Goal: Task Accomplishment & Management: Use online tool/utility

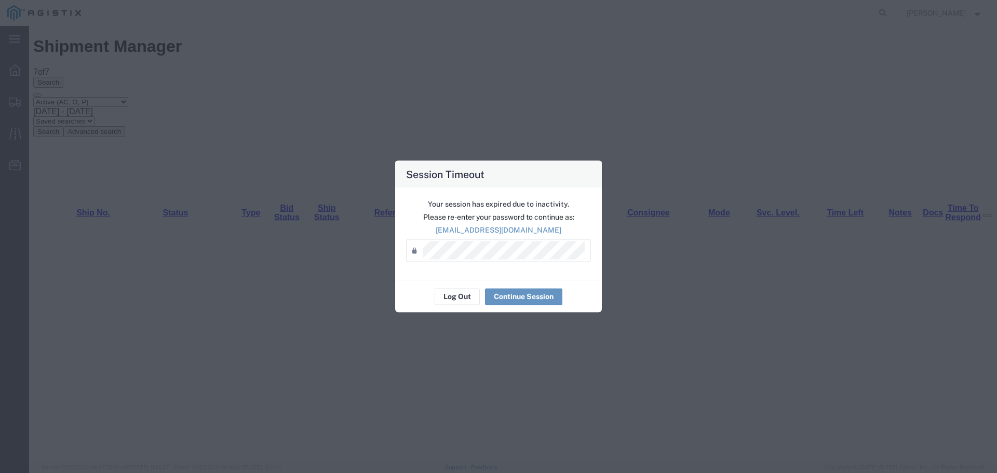
click at [543, 261] on div "Your session has expired due to inactivity. Please re-enter your password to co…" at bounding box center [498, 233] width 207 height 92
click at [531, 291] on button "Continue Session" at bounding box center [523, 296] width 77 height 17
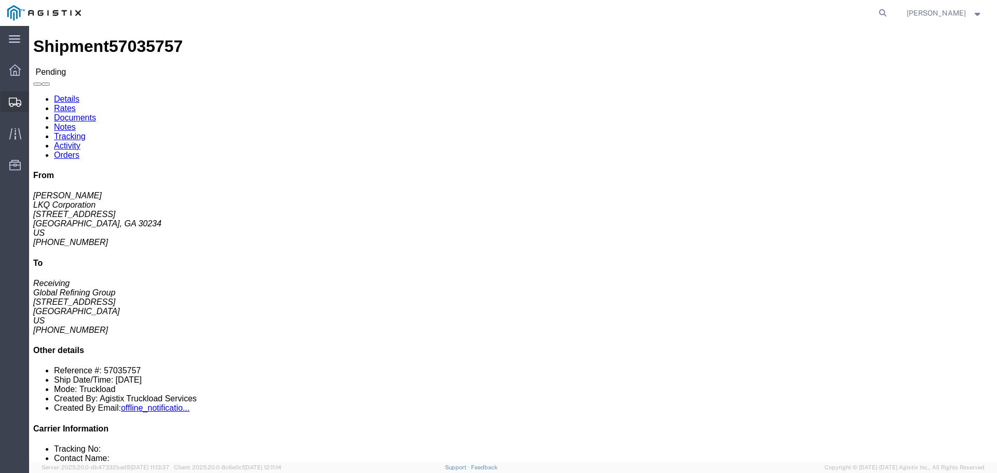
click at [34, 103] on span "Shipments" at bounding box center [32, 101] width 7 height 21
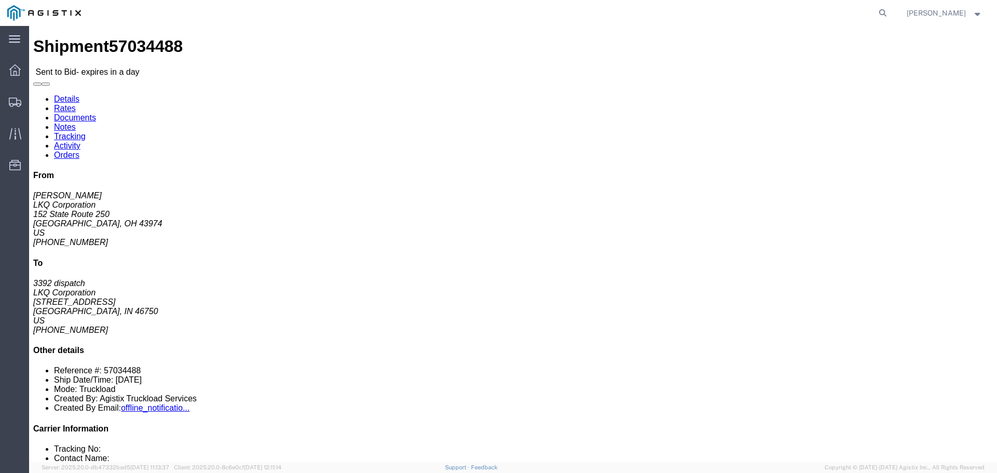
click button "button"
click link "Enter / Modify Bid"
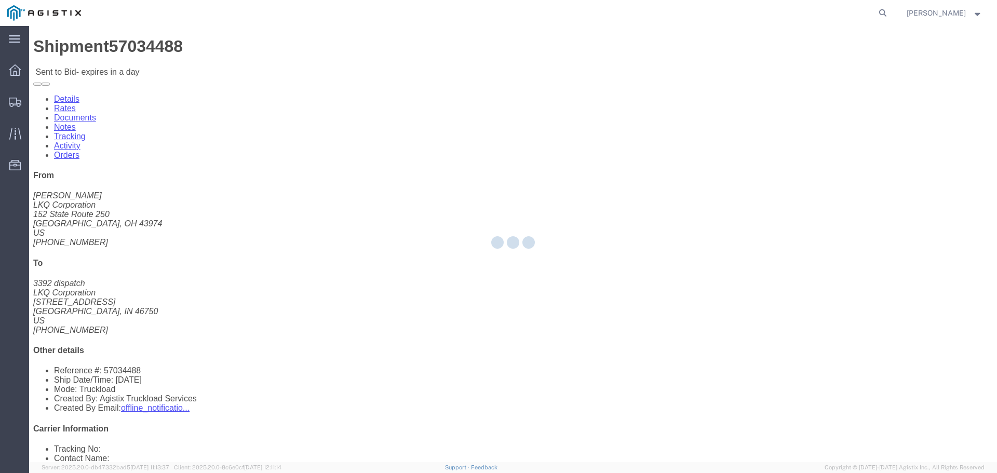
select select "22593"
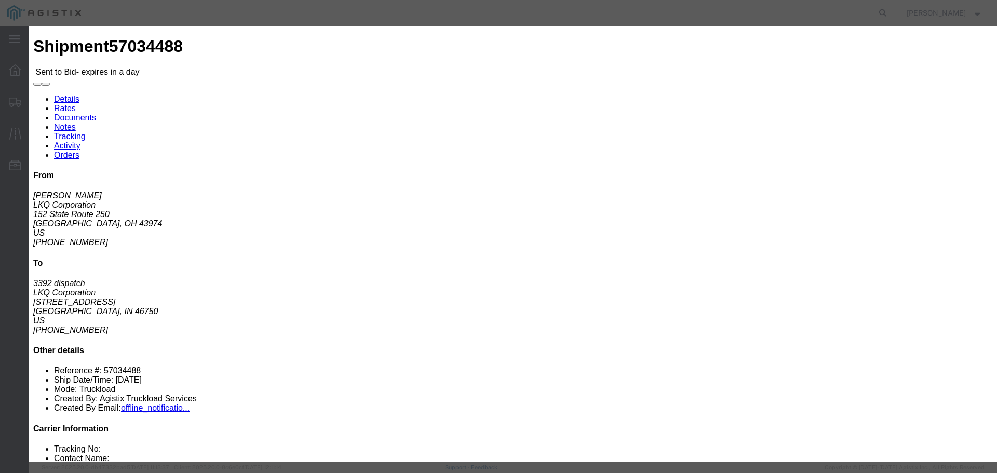
click select "Select Rail TL Standard 3 - 5 Day"
select select "41882"
click select "Select Rail TL Standard 3 - 5 Day"
click input "text"
type input "RLX"
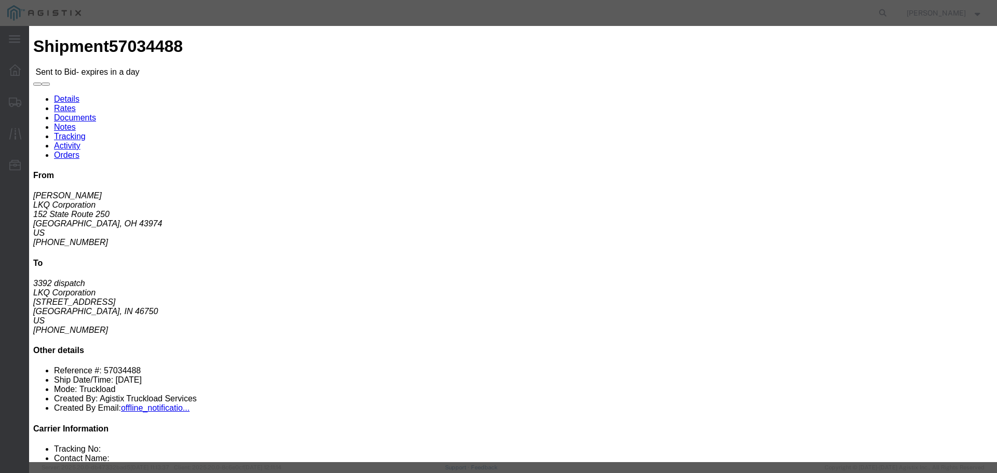
click select "Select Air Less than Truckload Multi-Leg Ocean Freight Rail Small Parcel Truckl…"
select select "TL"
click select "Select Air Less than Truckload Multi-Leg Ocean Freight Rail Small Parcel Truckl…"
click input "number"
type input "1"
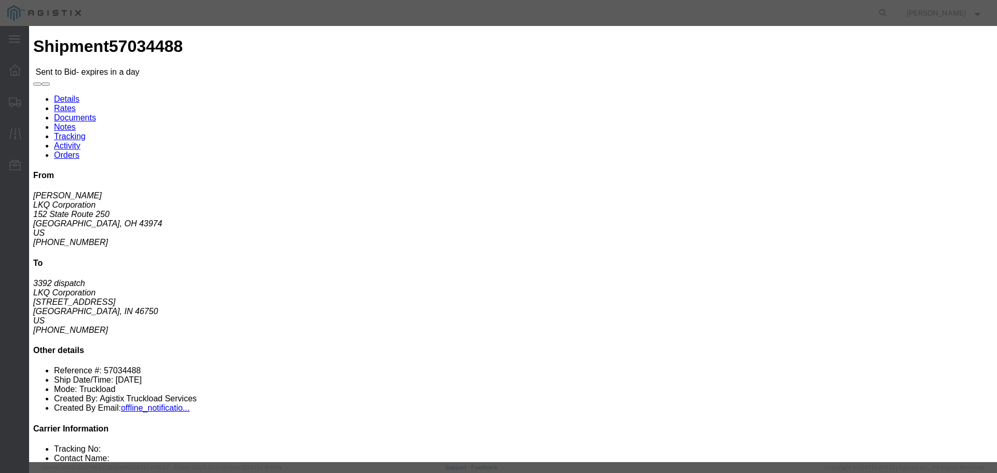
click input "number"
type input "675"
click button "Submit"
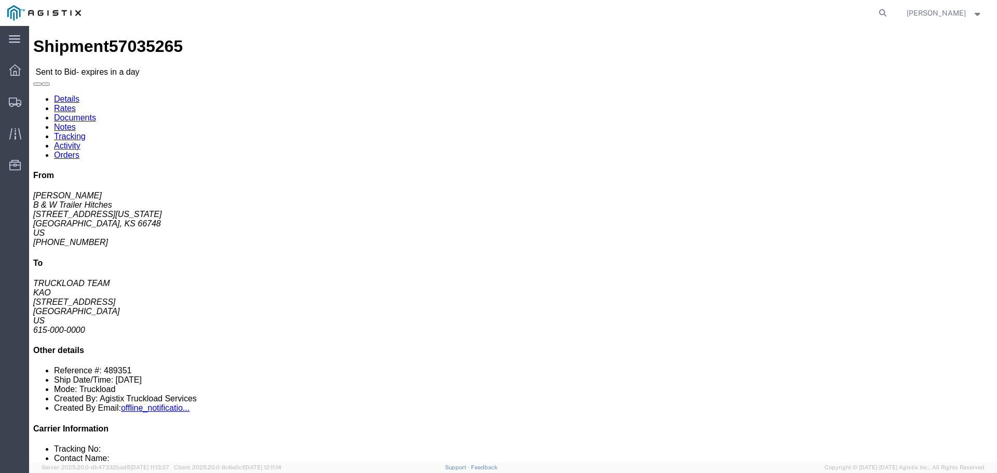
click button "button"
click link "Enter / Modify Bid"
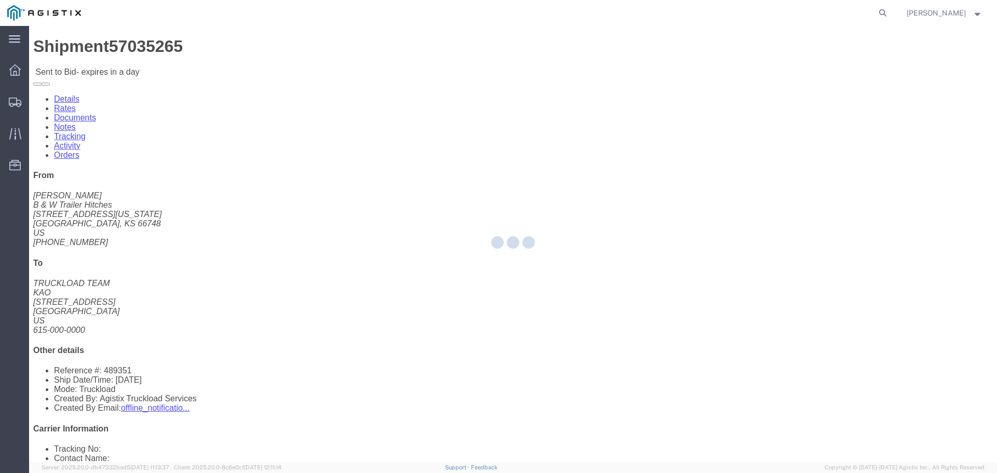
select select "22593"
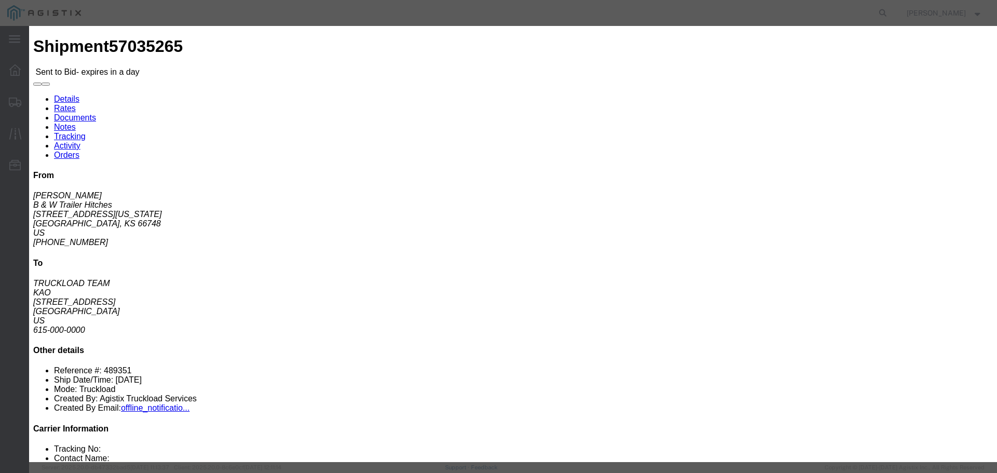
click select "Select Rail TL Standard 3 - 5 Day"
select select "41882"
click select "Select Rail TL Standard 3 - 5 Day"
click input "text"
type input "RLX"
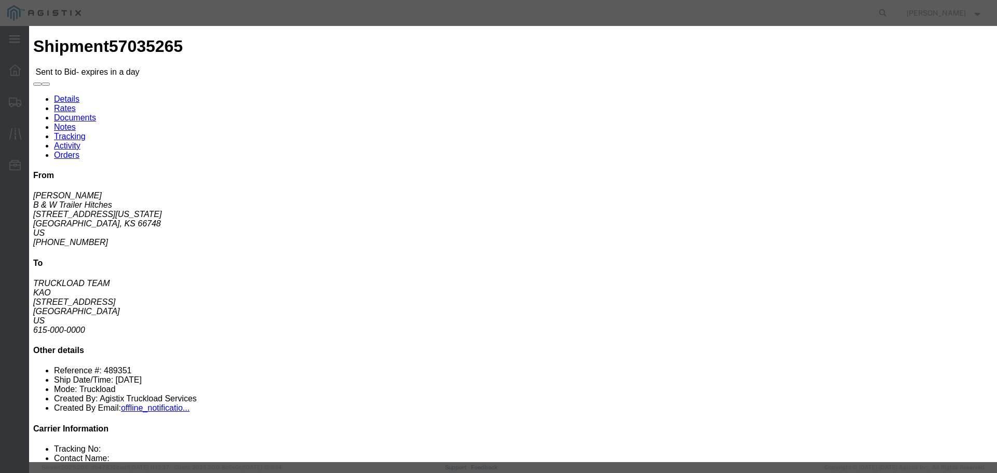
click select "Select Air Less than Truckload Multi-Leg Ocean Freight Rail Small Parcel Truckl…"
select select "TL"
click select "Select Air Less than Truckload Multi-Leg Ocean Freight Rail Small Parcel Truckl…"
click input "number"
type input "1"
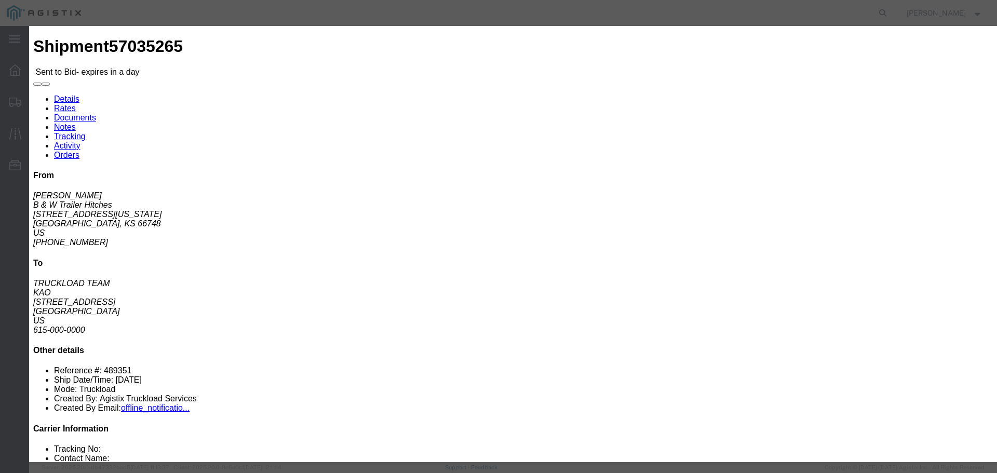
click input "number"
type input "1100"
click button "Submit"
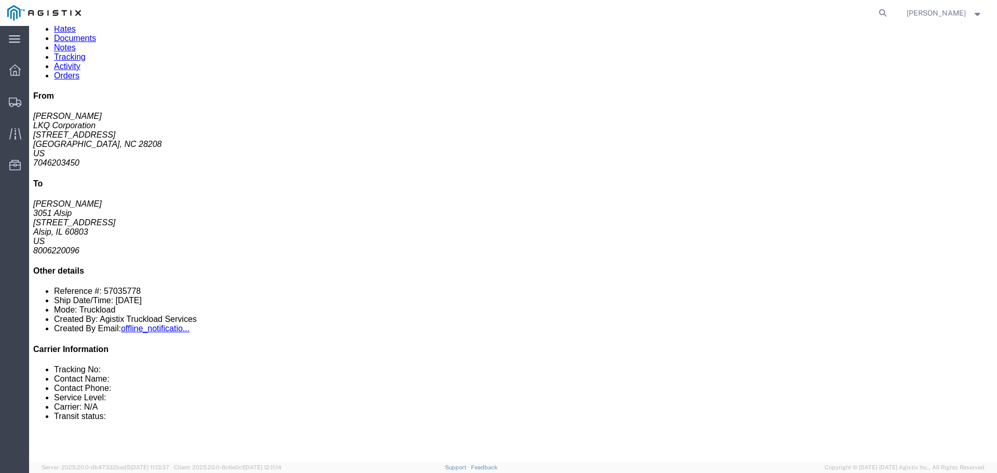
scroll to position [52, 0]
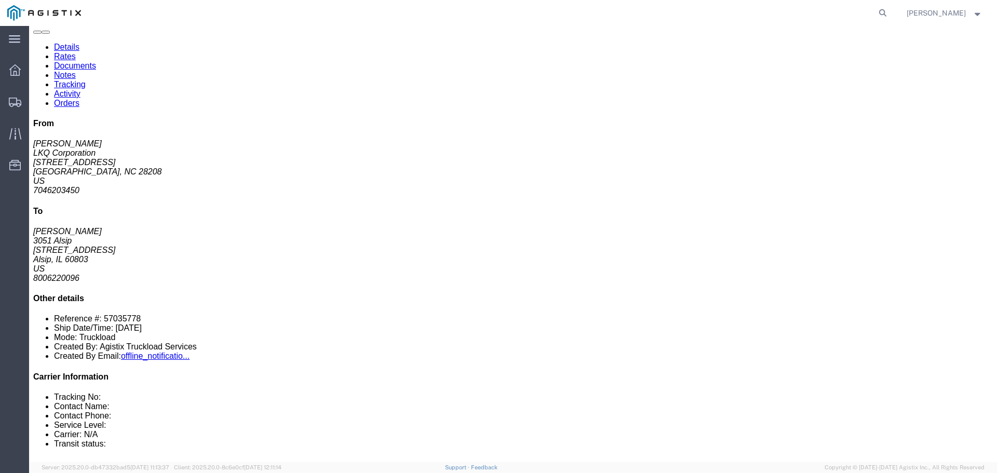
click icon "button"
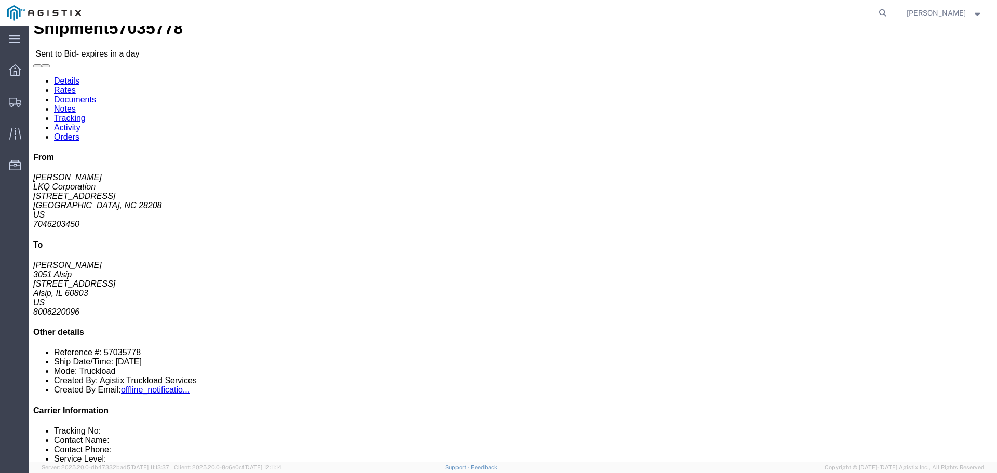
scroll to position [0, 0]
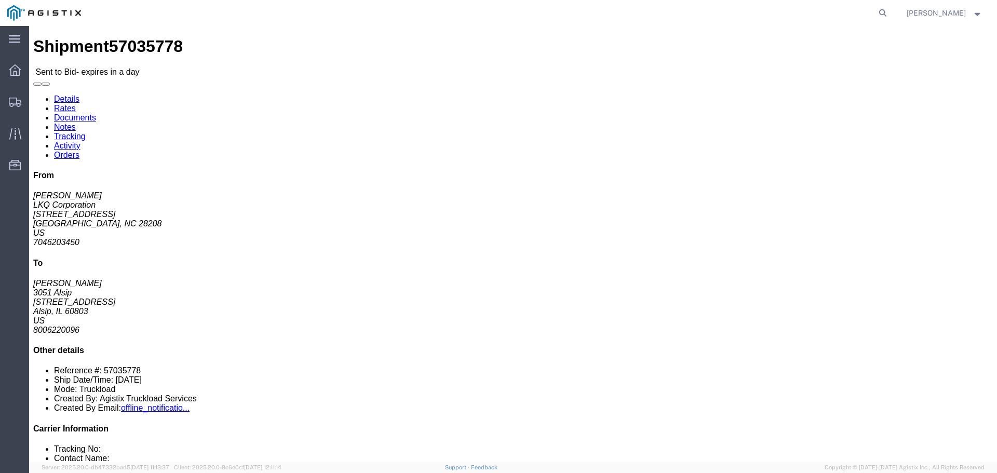
click link "Enter / Modify Bid"
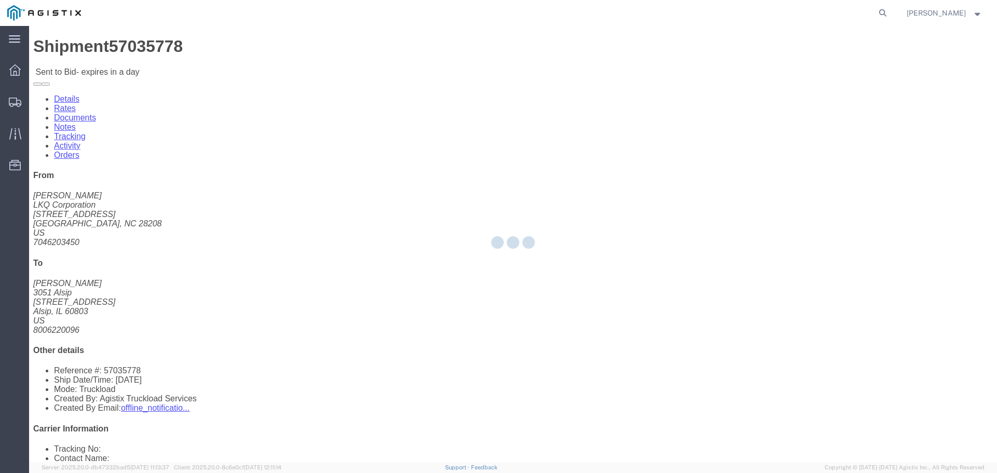
select select "22593"
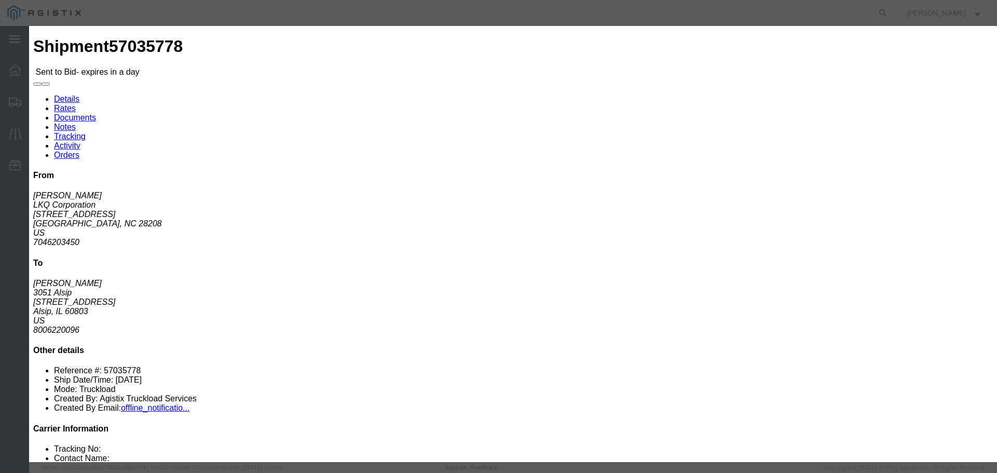
click select "Select Air Less than Truckload Multi-Leg Ocean Freight Rail Small Parcel Truckl…"
select select "TL"
click select "Select Air Less than Truckload Multi-Leg Ocean Freight Rail Small Parcel Truckl…"
click input "number"
type input "2"
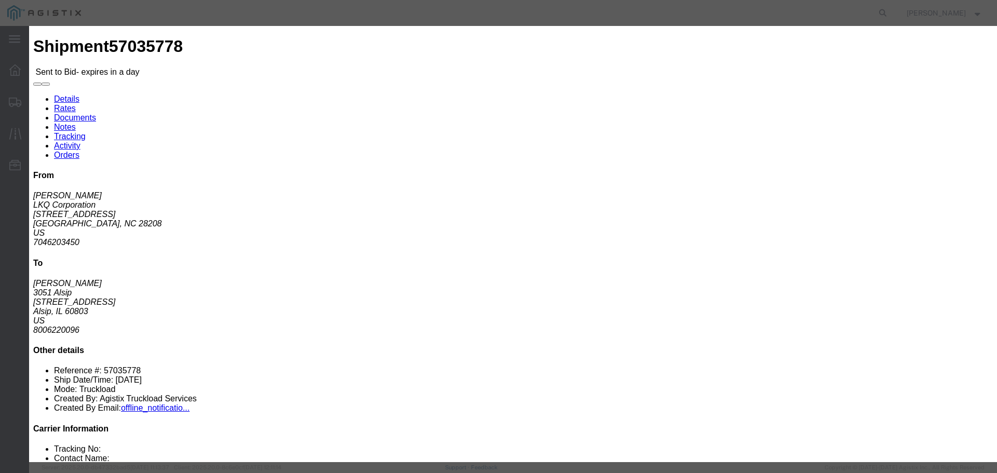
click input "text"
type input "RLX"
click select "Select Rail TL Standard 3 - 5 Day"
select select "41882"
click select "Select Rail TL Standard 3 - 5 Day"
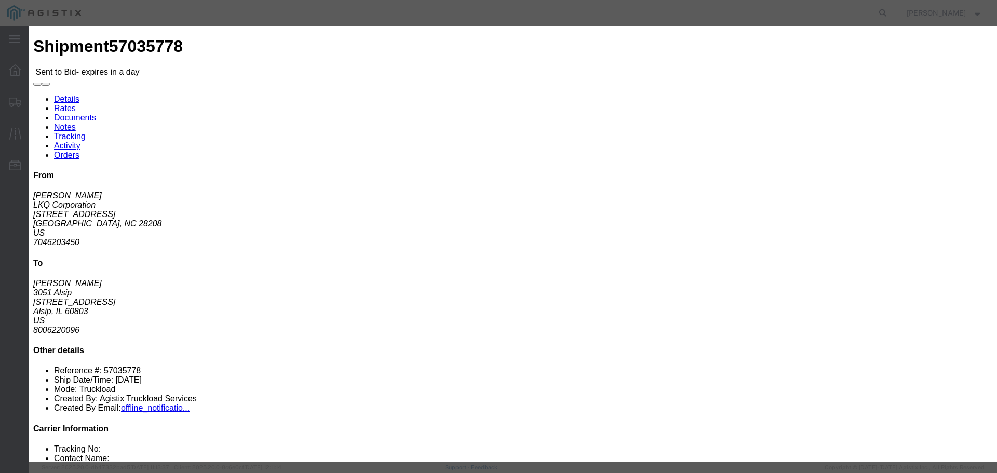
click input "number"
type input "1300"
click button "Submit"
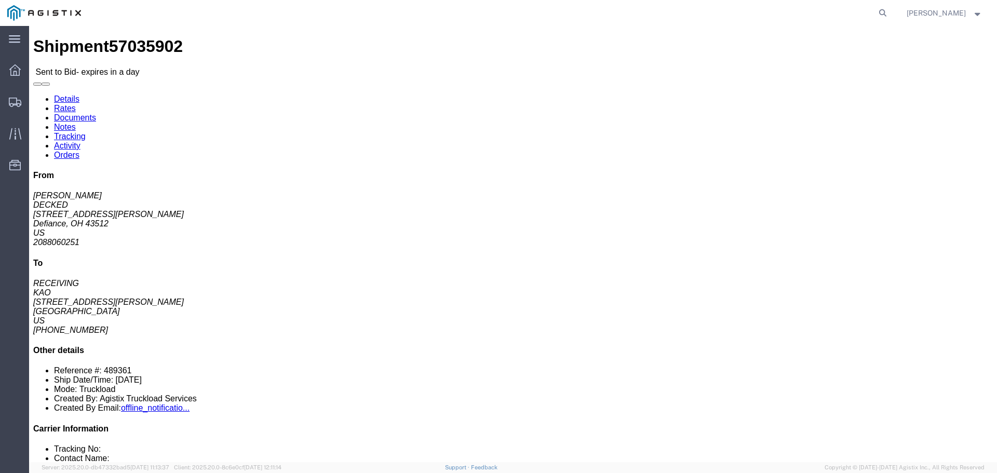
click button "button"
click link "Enter / Modify Bid"
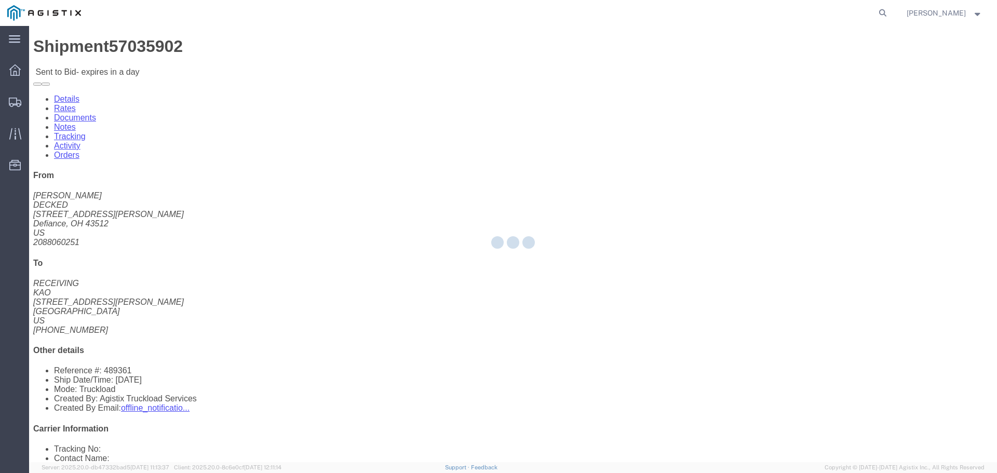
select select "22593"
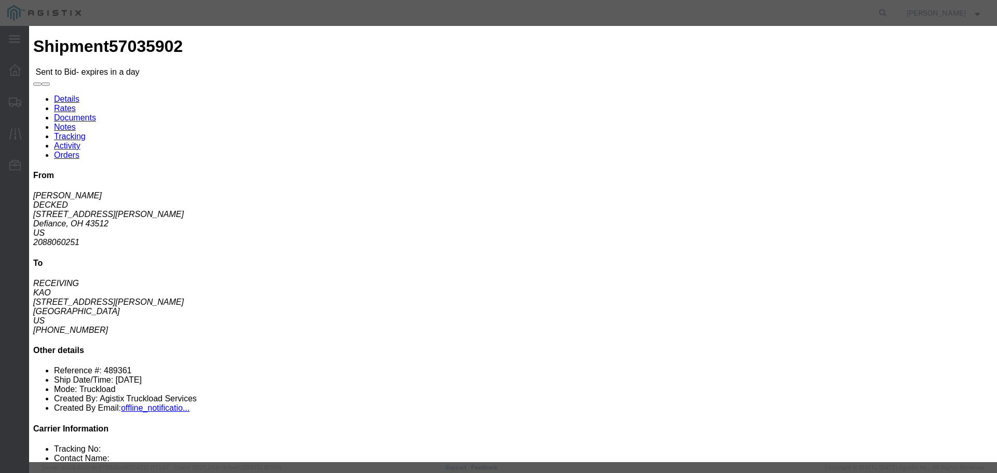
click select "Select Rail TL Standard 3 - 5 Day"
select select "41882"
click select "Select Rail TL Standard 3 - 5 Day"
click div "Bid Information Vendor Select Riverstone Logistics LLC Service Level Select Rai…"
type input "RLX"
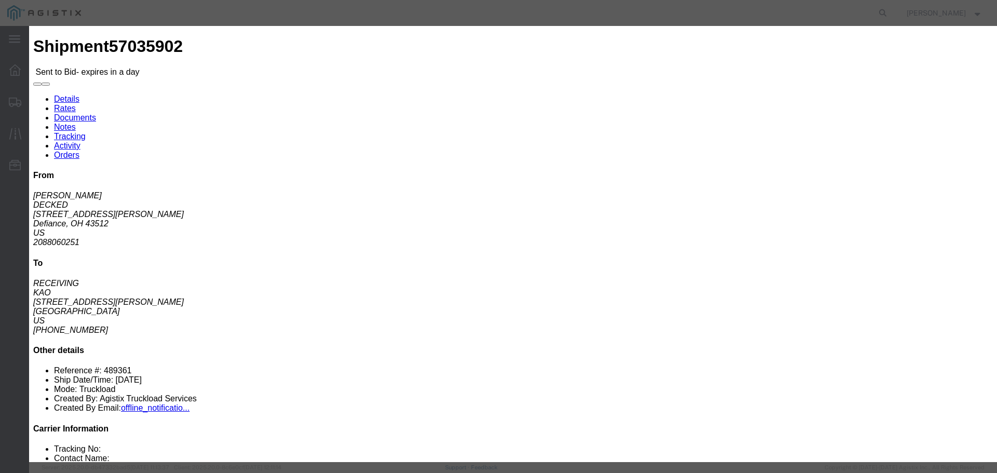
click select "Select Air Less than Truckload Multi-Leg Ocean Freight Rail Small Parcel Truckl…"
select select "TL"
click select "Select Air Less than Truckload Multi-Leg Ocean Freight Rail Small Parcel Truckl…"
click input "number"
type input "1"
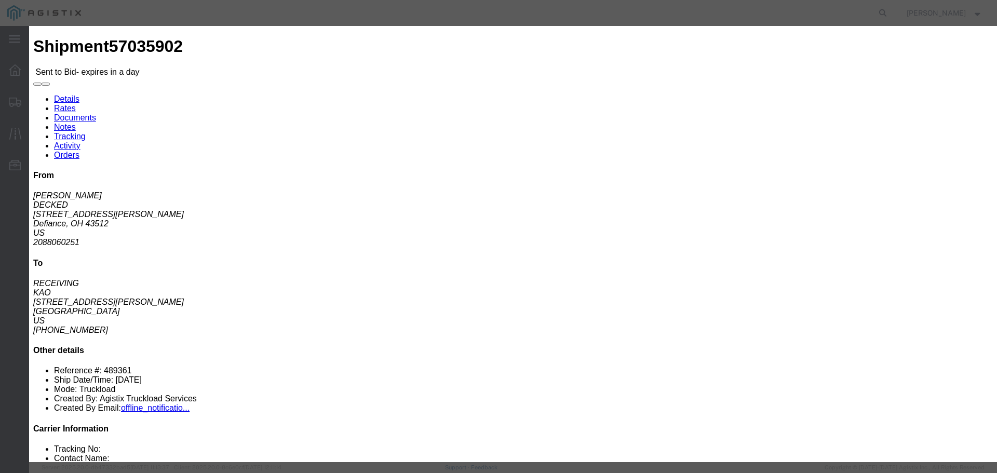
click input "number"
type input "525"
click label "Notes / Description"
click button "Submit"
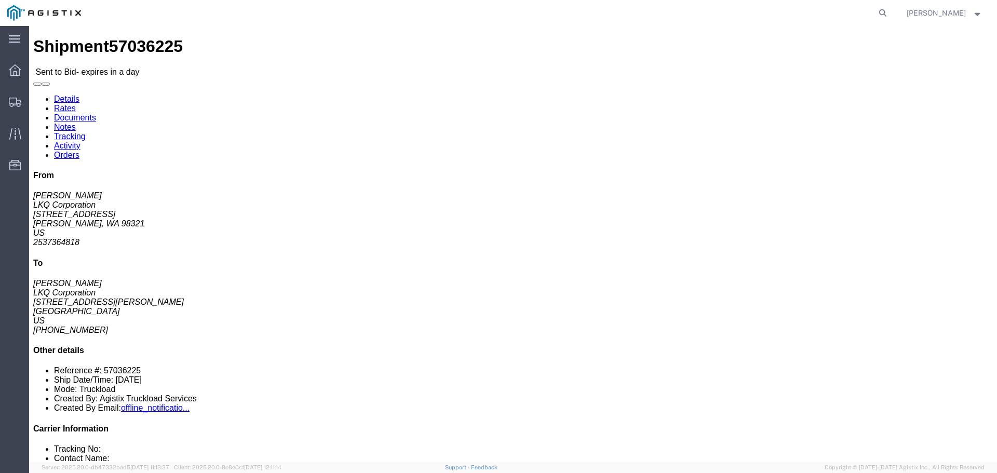
click button "button"
click link "Enter / Modify Bid"
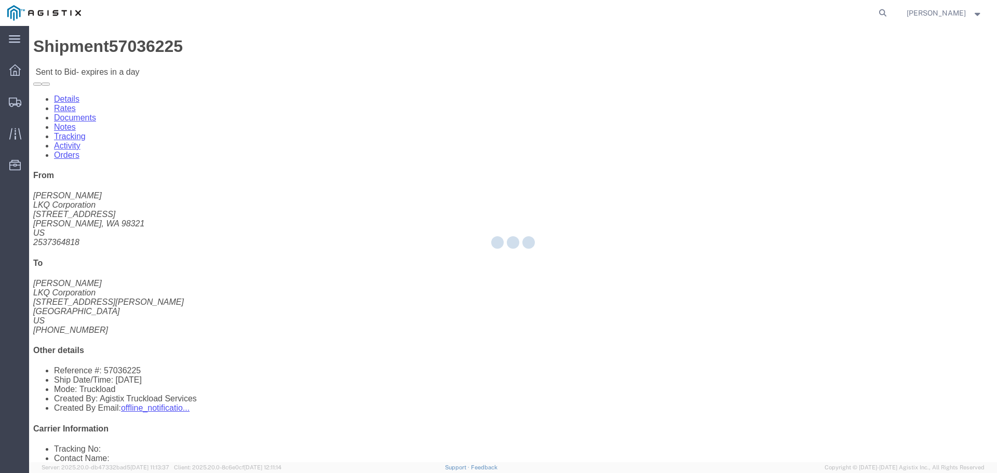
select select "22593"
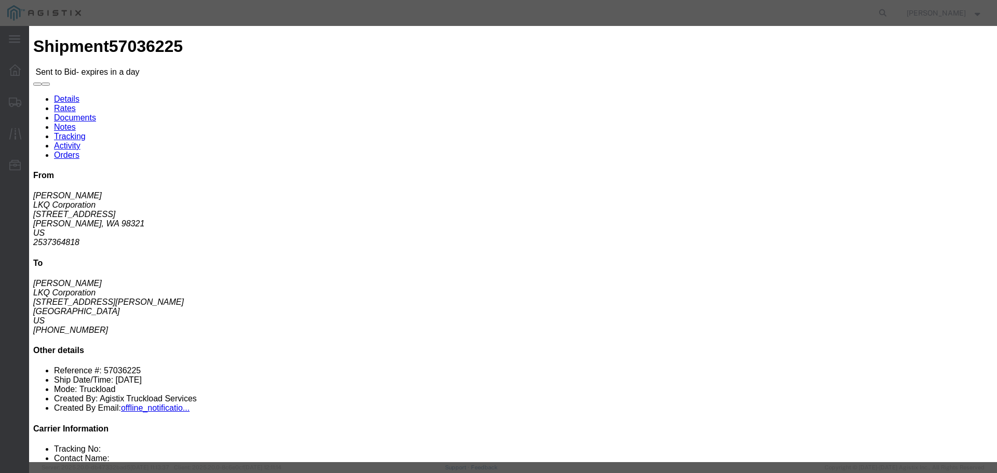
click select "Select Rail TL Standard 3 - 5 Day"
select select "41882"
click select "Select Rail TL Standard 3 - 5 Day"
click input "text"
type input "RLX"
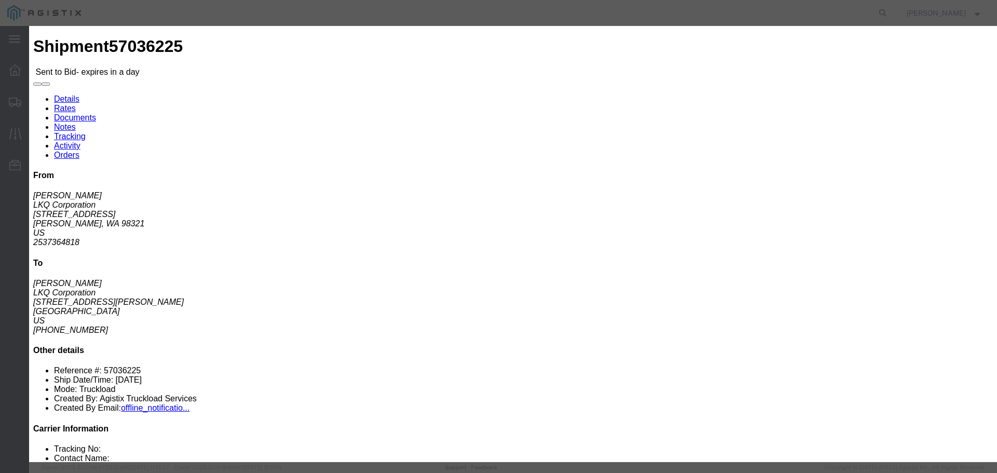
click select "Select Air Less than Truckload Multi-Leg Ocean Freight Rail Small Parcel Truckl…"
select select "TL"
click select "Select Air Less than Truckload Multi-Leg Ocean Freight Rail Small Parcel Truckl…"
click input "number"
type input "2"
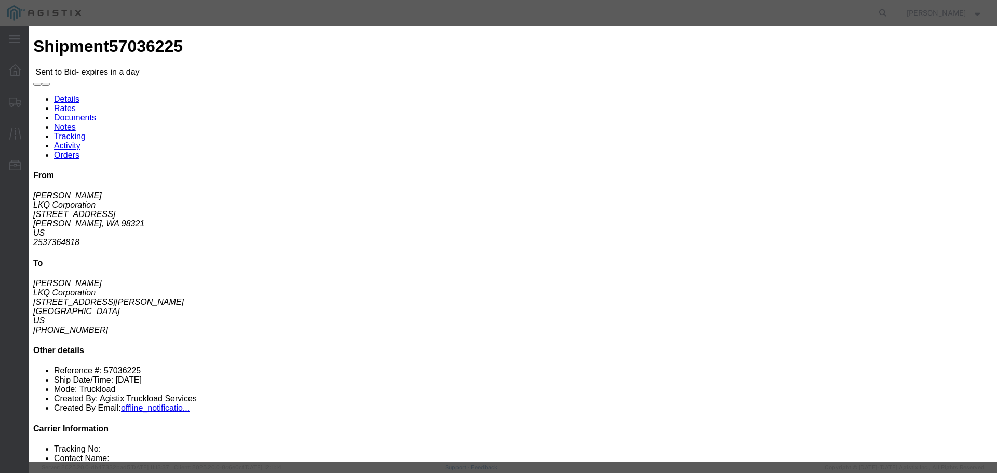
click input "number"
type input "1600"
click div "Add charge"
click button "Submit"
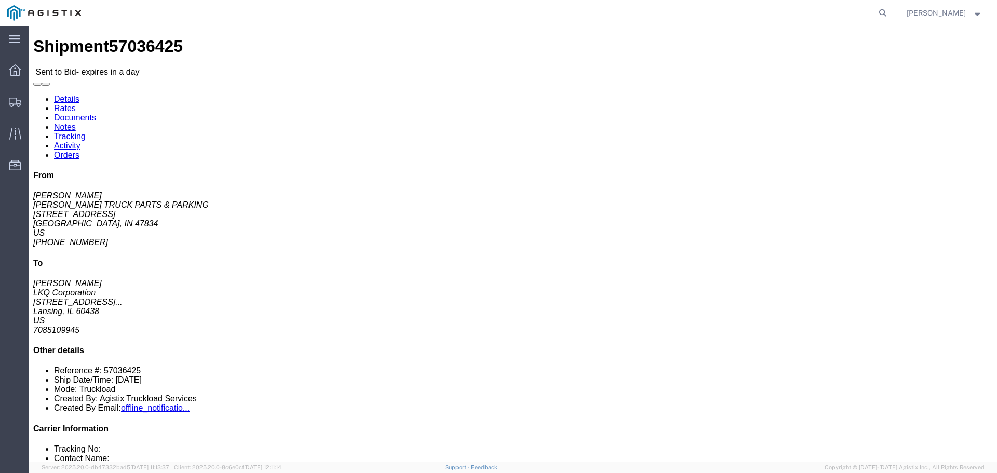
click button "button"
click link "Enter / Modify Bid"
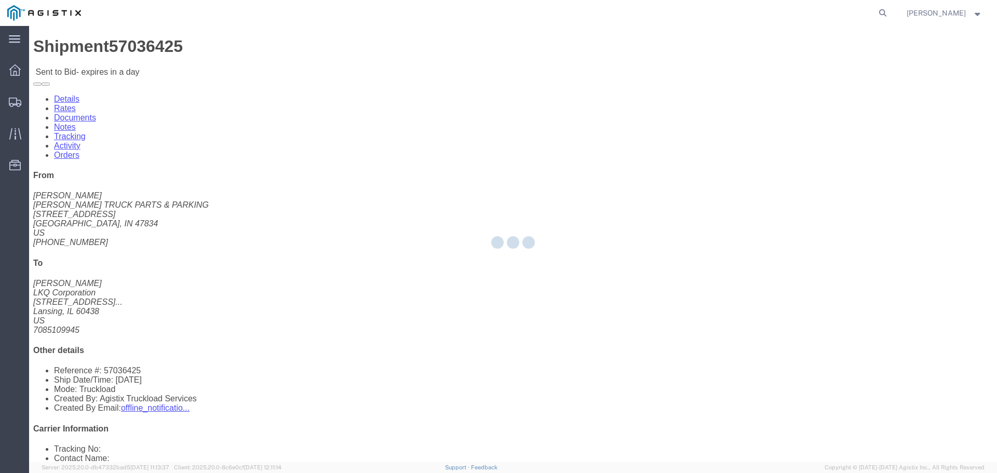
select select "22593"
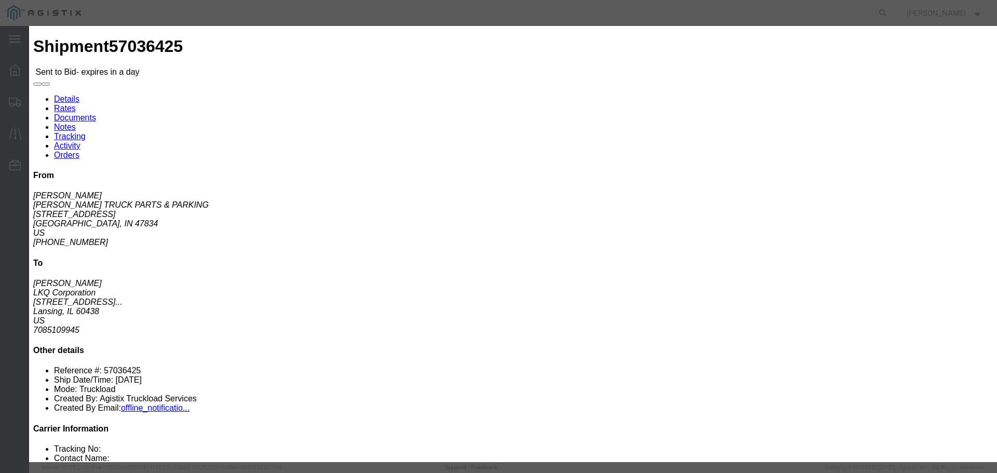
click select "Select Rail TL Standard 3 - 5 Day"
select select "41882"
click select "Select Rail TL Standard 3 - 5 Day"
click input "text"
type input "RLX"
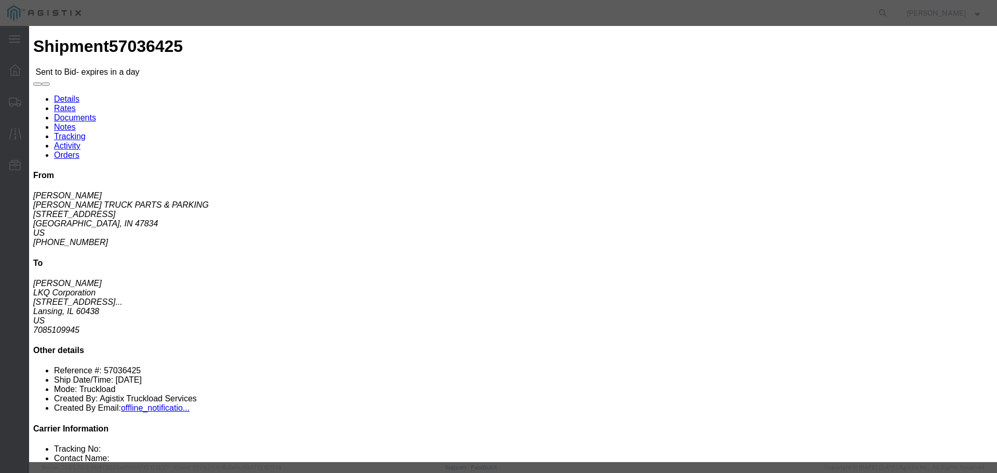
click select "Select Air Less than Truckload Multi-Leg Ocean Freight Rail Small Parcel Truckl…"
select select "TL"
click select "Select Air Less than Truckload Multi-Leg Ocean Freight Rail Small Parcel Truckl…"
click input "number"
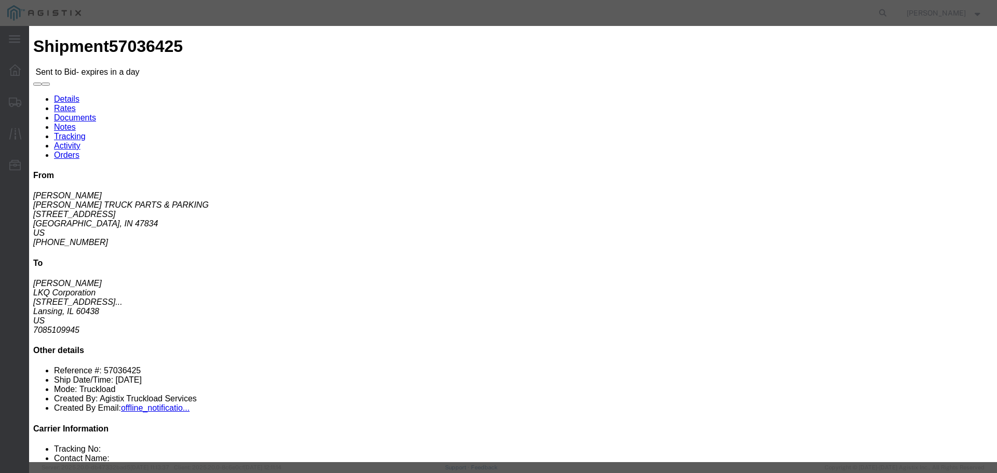
type input "1"
click input "number"
type input "6"
type input "580"
click button "Submit"
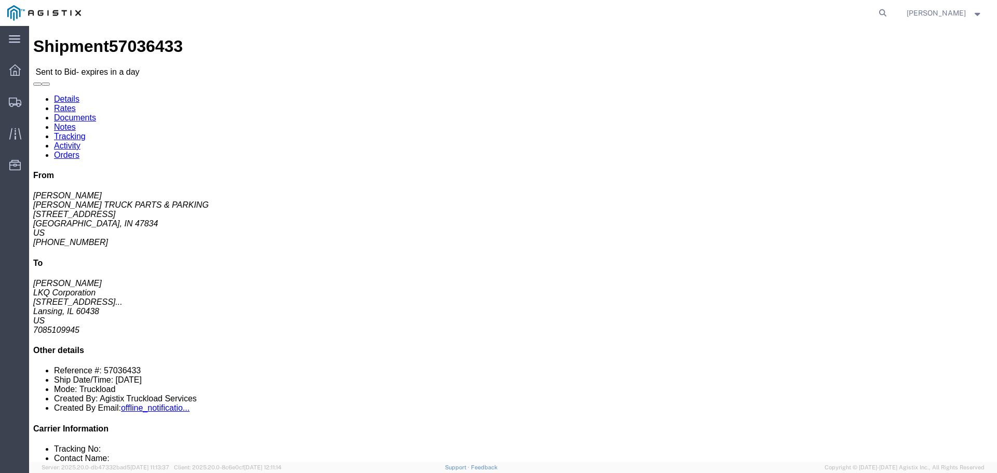
click link "Enter / Modify Bid"
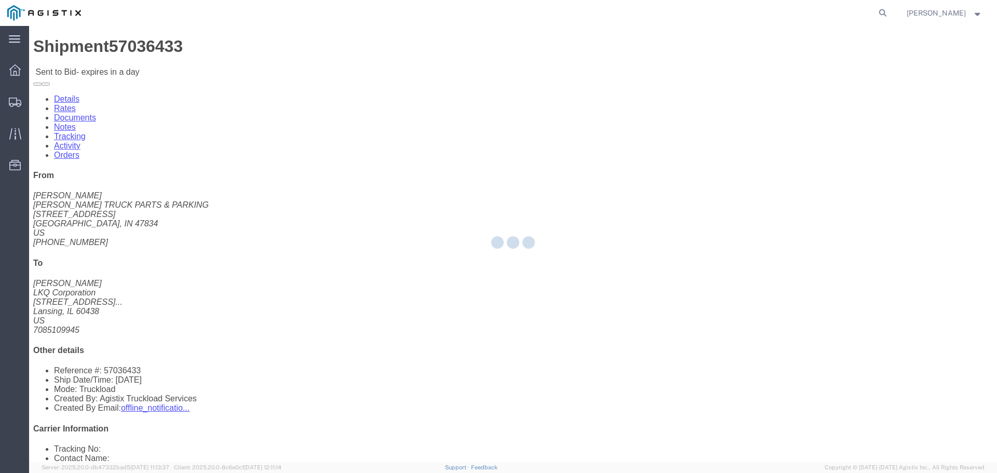
select select "22593"
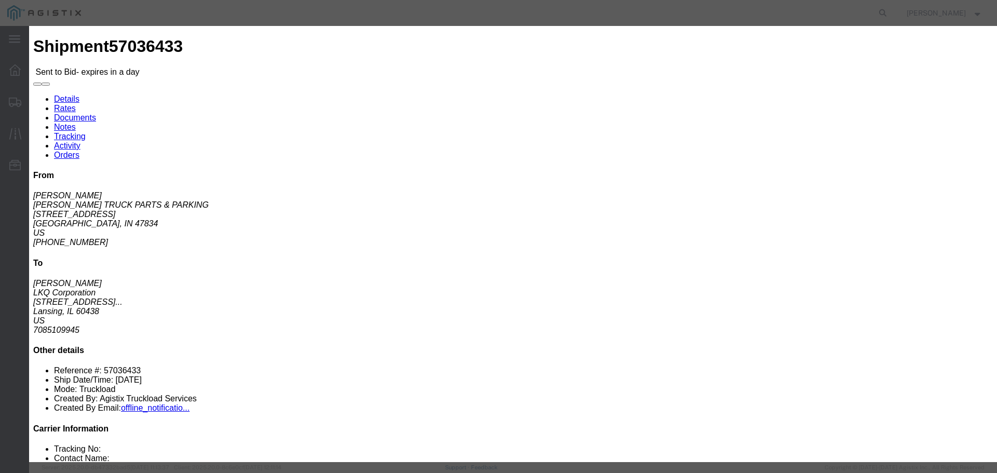
click select "Select Rail TL Standard 3 - 5 Day"
select select "41882"
click select "Select Rail TL Standard 3 - 5 Day"
click input "text"
type input "RLX"
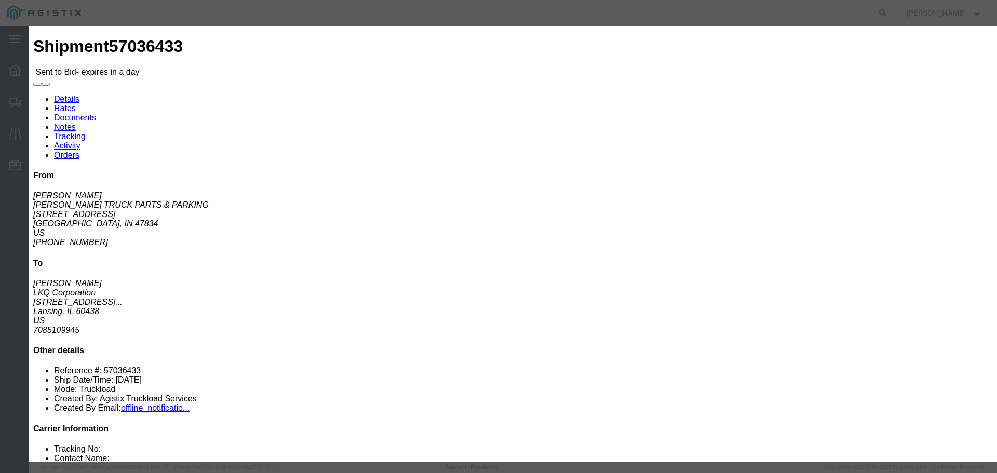
click input "number"
type input "580"
click input "number"
type input "1"
click select "Select Air Less than Truckload Multi-Leg Ocean Freight Rail Small Parcel Truckl…"
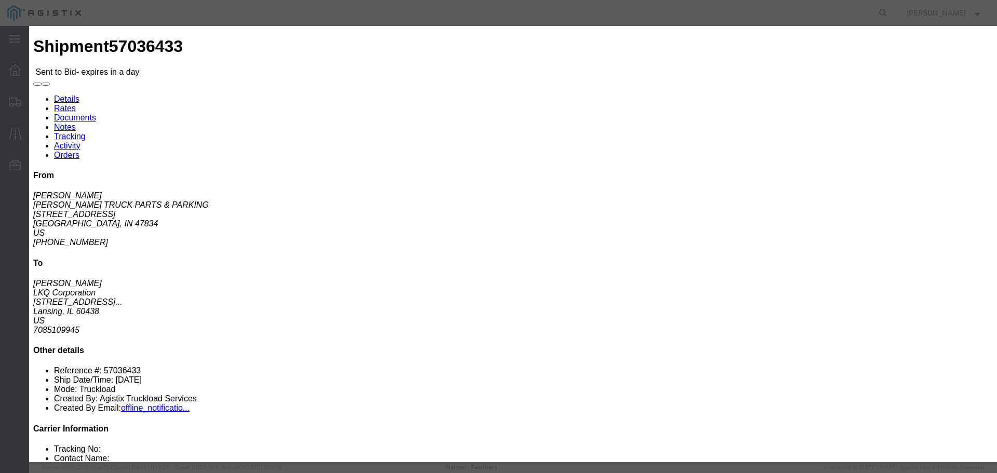
select select "TL"
click select "Select Air Less than Truckload Multi-Leg Ocean Freight Rail Small Parcel Truckl…"
click div "Add charge"
click button "Submit"
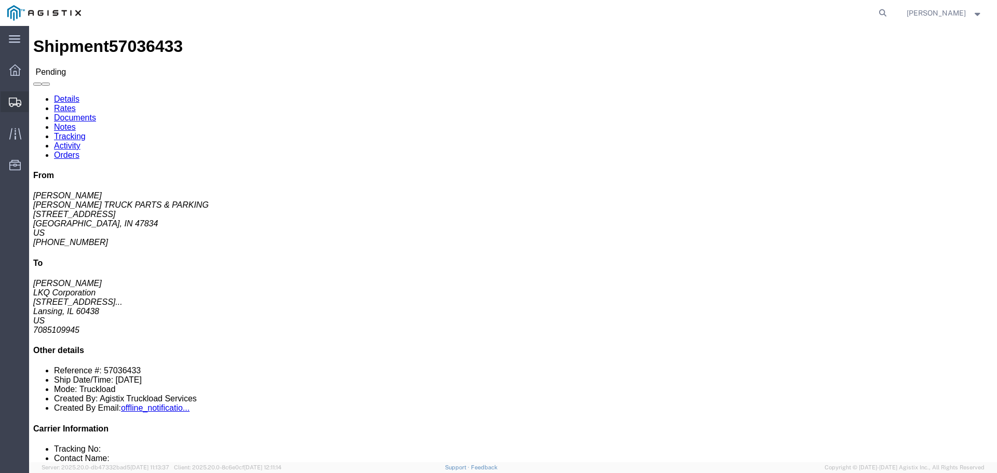
click at [23, 102] on div at bounding box center [15, 101] width 29 height 21
